Goal: Task Accomplishment & Management: Manage account settings

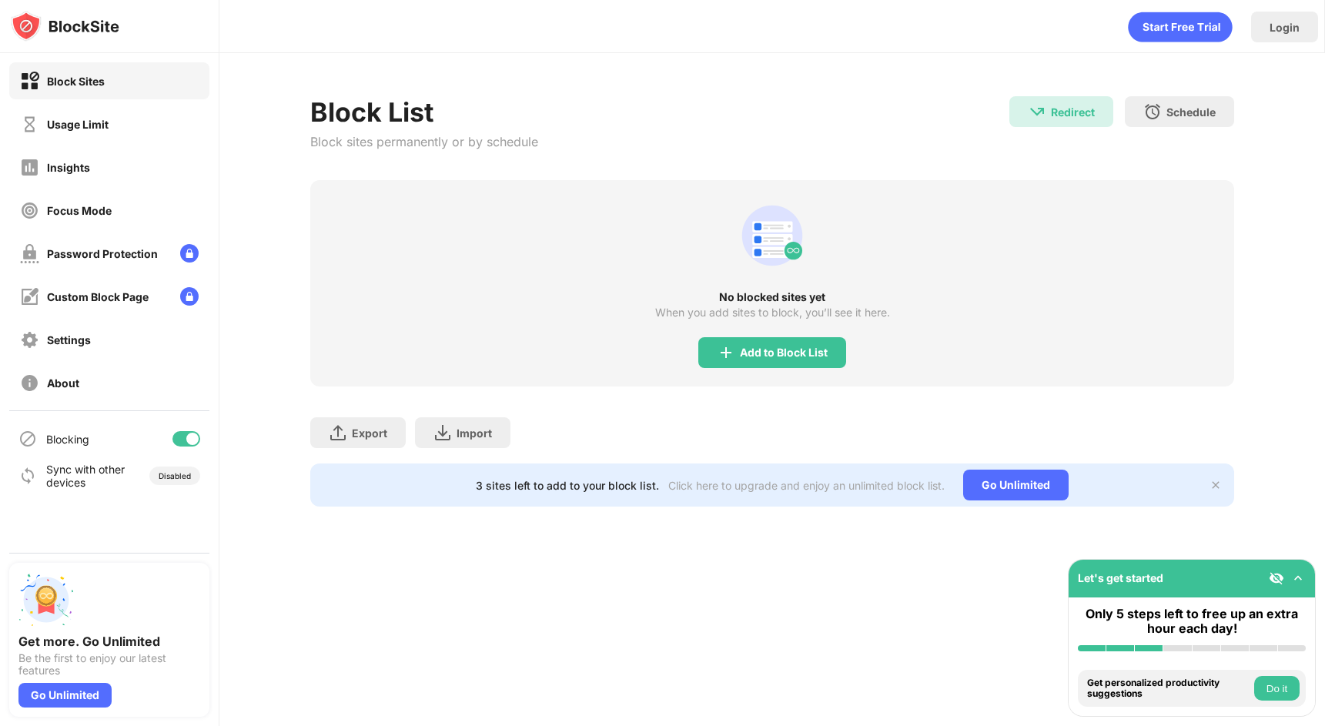
click at [121, 116] on div "Usage Limit" at bounding box center [109, 124] width 200 height 37
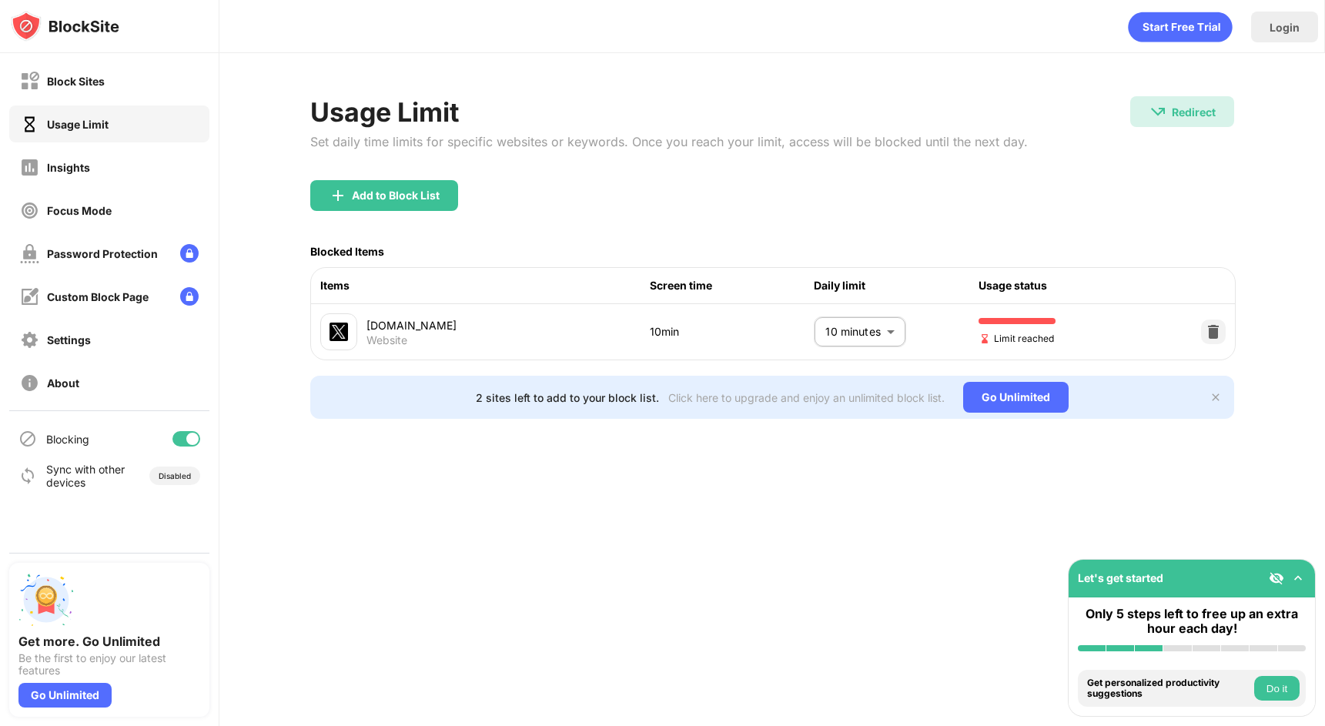
click at [849, 334] on body "Block Sites Usage Limit Insights Focus Mode Password Protection Custom Block Pa…" at bounding box center [662, 363] width 1325 height 726
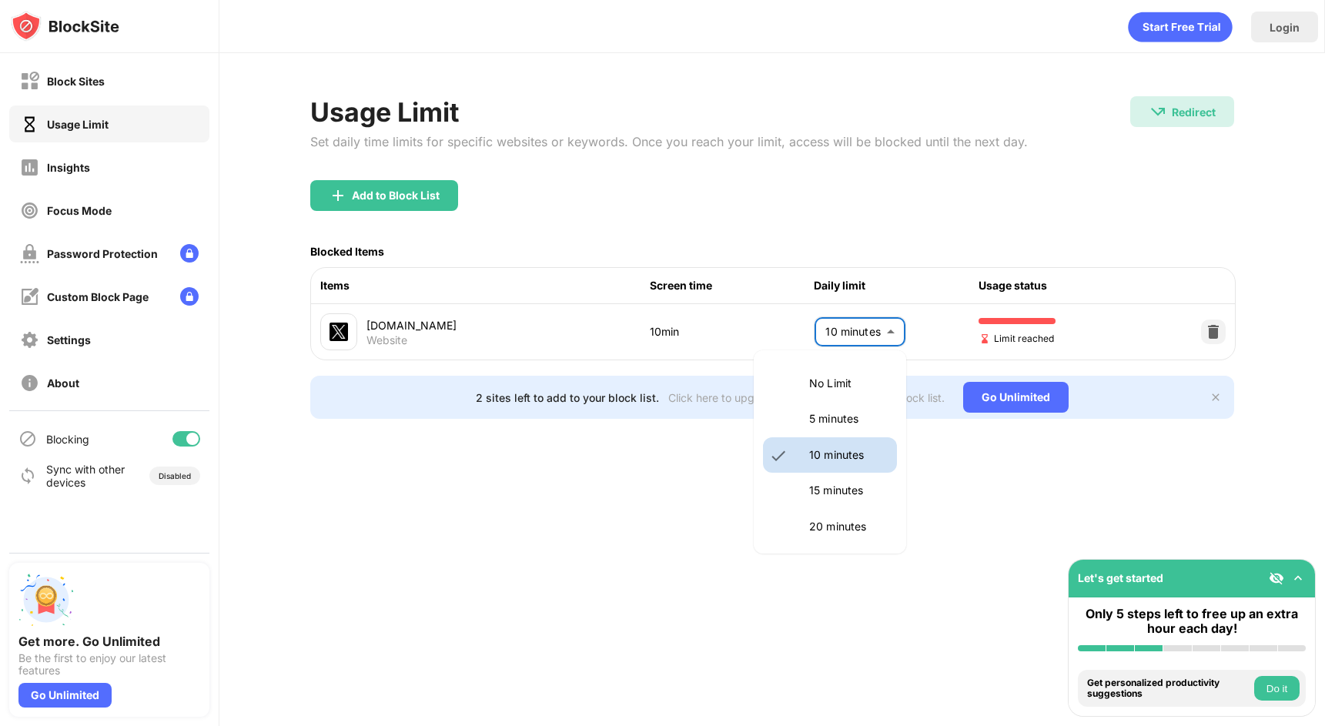
click at [849, 497] on p "15 minutes" at bounding box center [848, 490] width 79 height 17
type input "**"
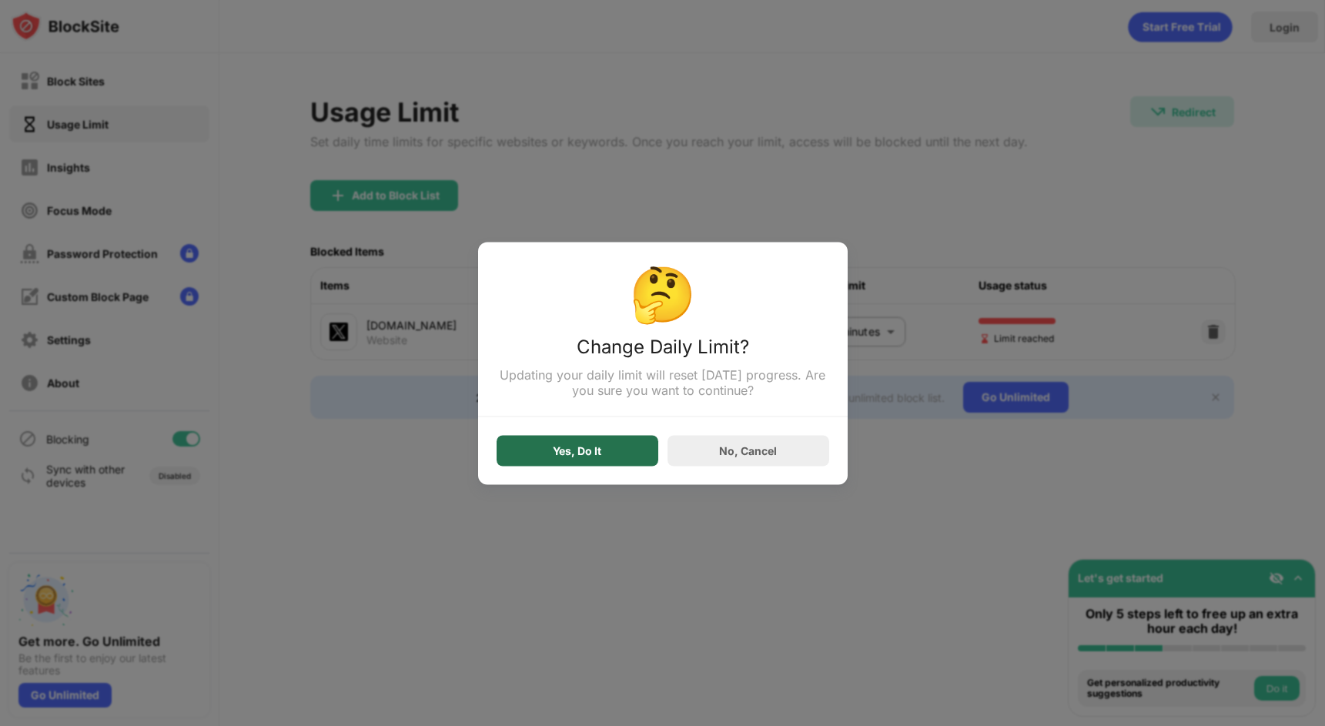
click at [578, 449] on div "Yes, Do It" at bounding box center [577, 450] width 49 height 12
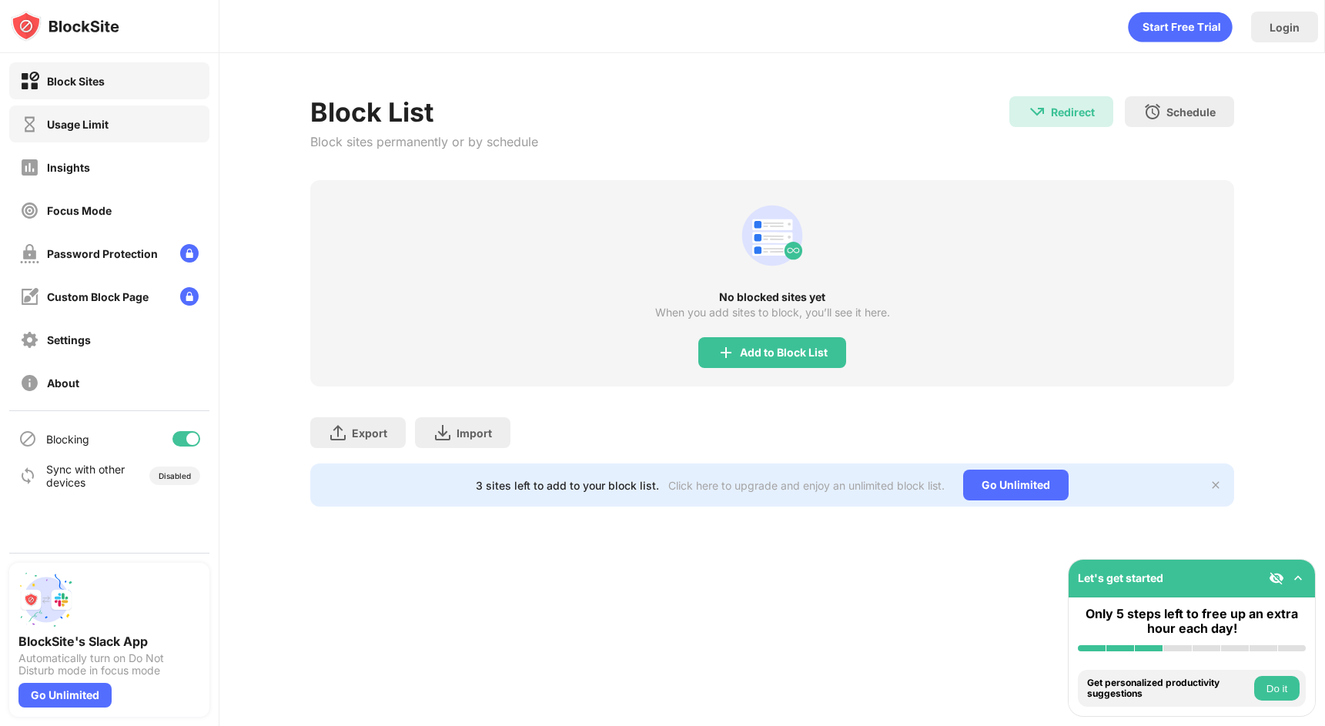
click at [89, 126] on div "Usage Limit" at bounding box center [78, 124] width 62 height 13
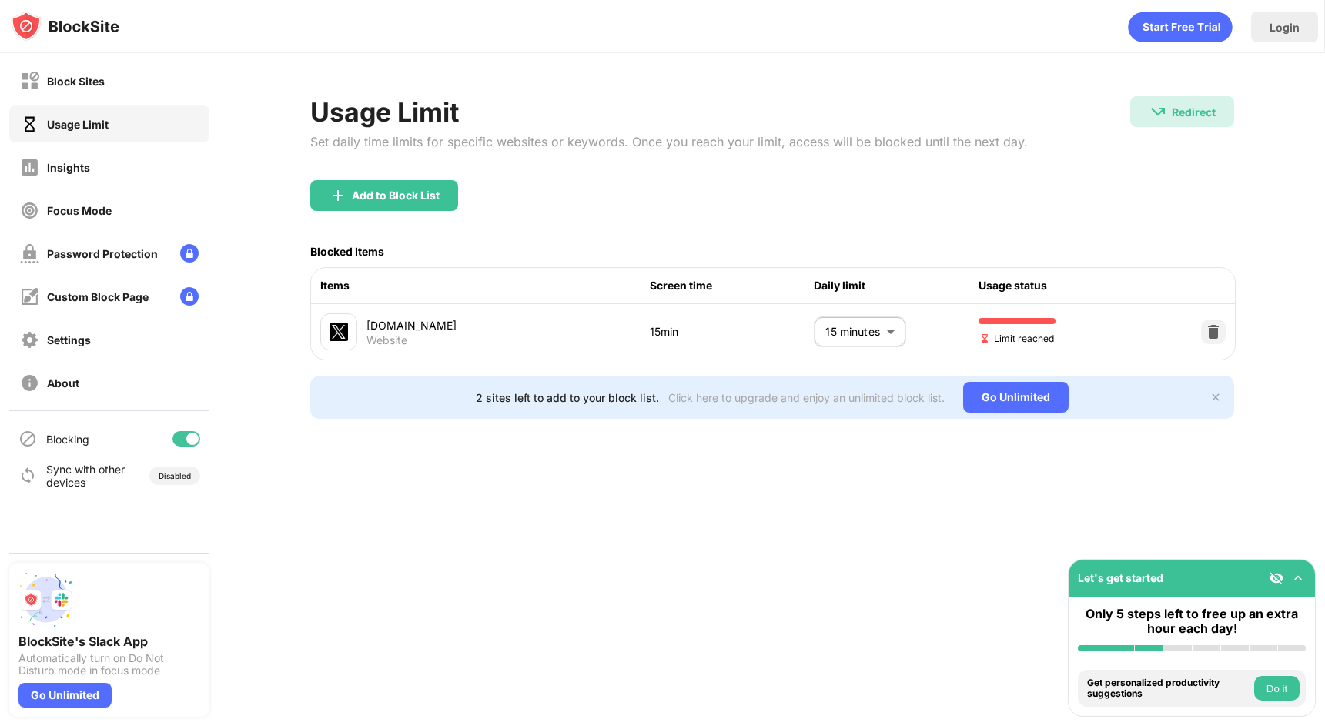
click at [842, 330] on body "Block Sites Usage Limit Insights Focus Mode Password Protection Custom Block Pa…" at bounding box center [662, 363] width 1325 height 726
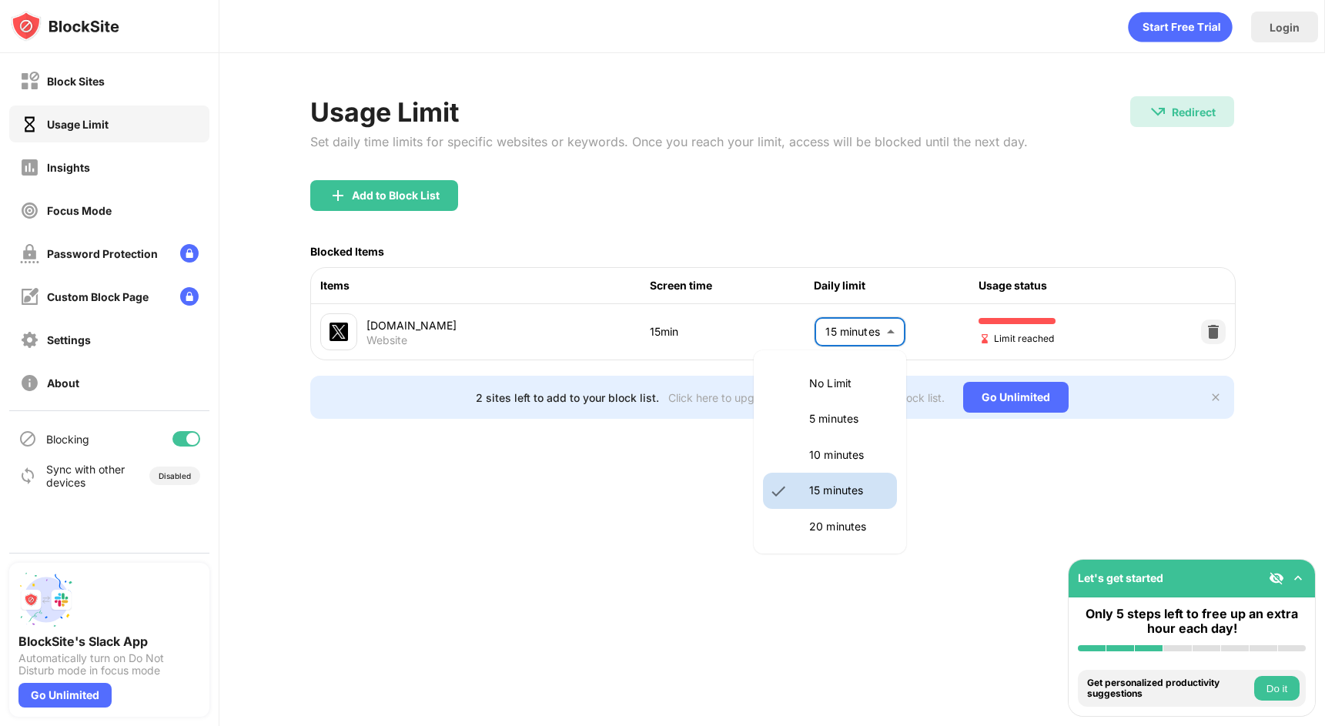
click at [849, 518] on p "20 minutes" at bounding box center [848, 526] width 79 height 17
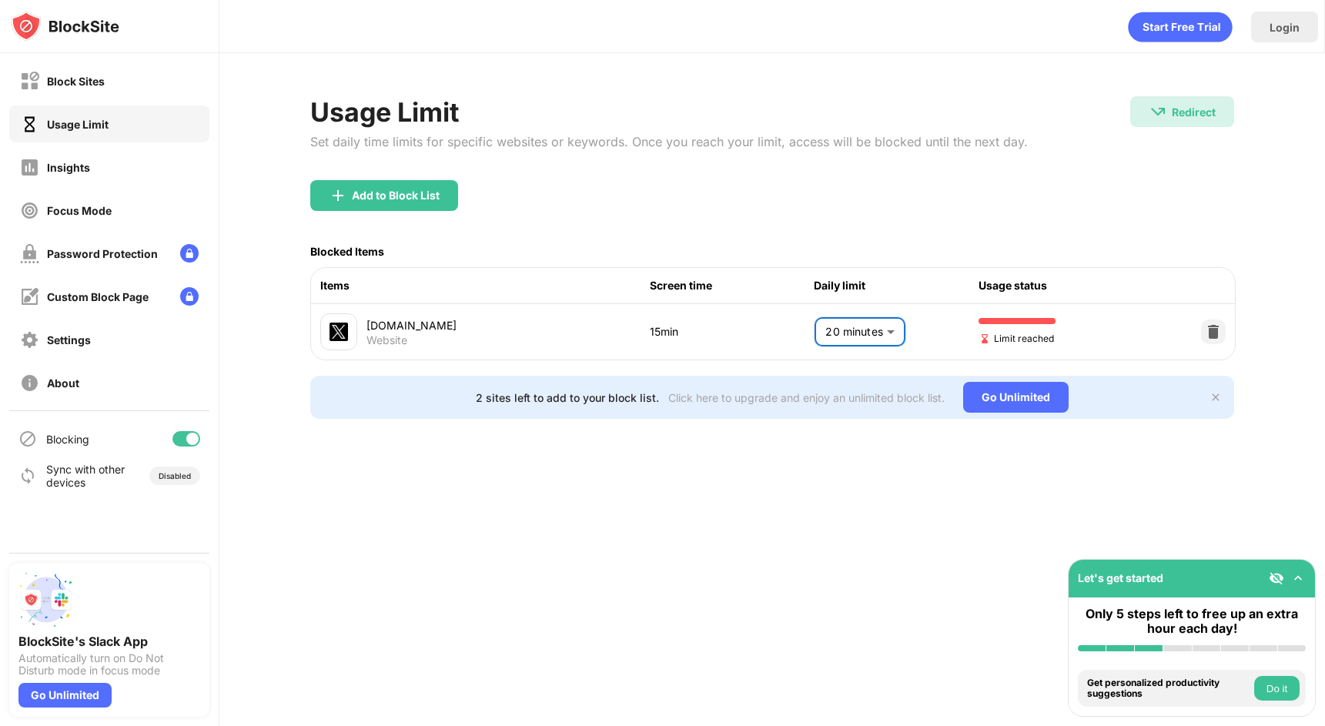
type input "**"
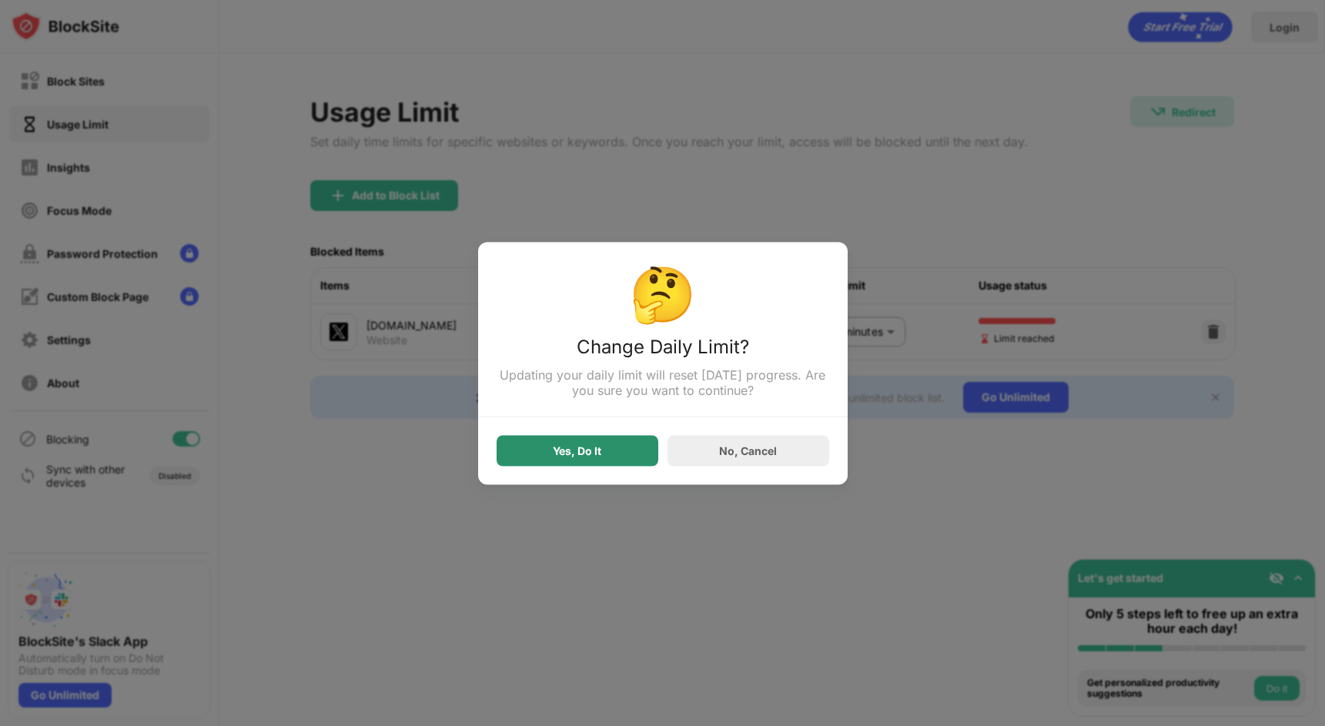
click at [601, 453] on div "Yes, Do It" at bounding box center [578, 450] width 162 height 31
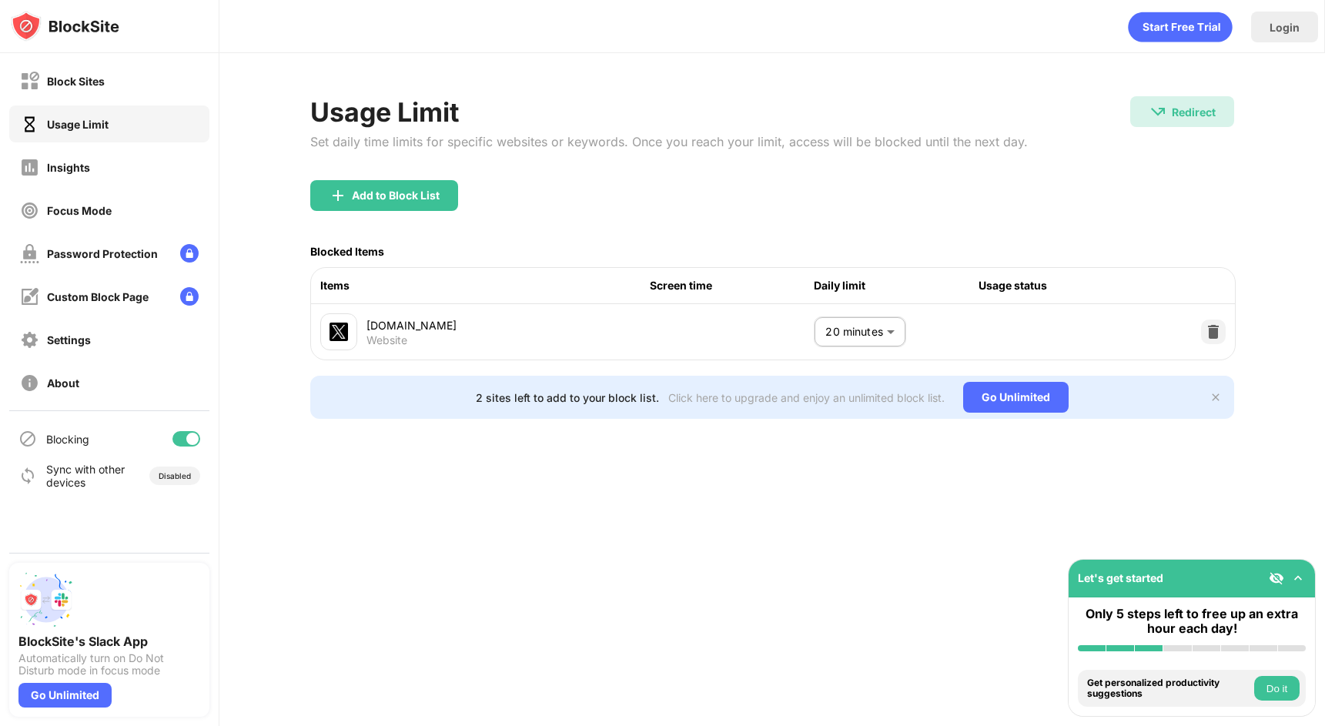
click at [890, 236] on div "Blocked Items" at bounding box center [772, 252] width 924 height 32
